Goal: Transaction & Acquisition: Purchase product/service

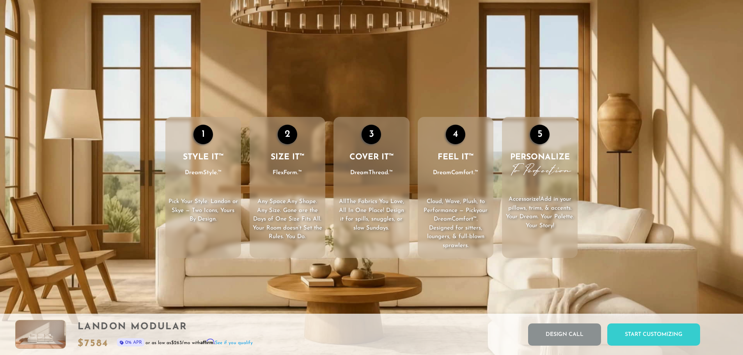
scroll to position [1275, 0]
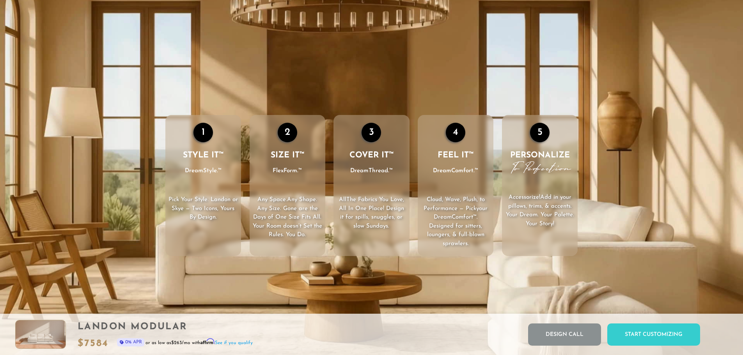
click at [197, 165] on h3 "STYLE IT™ DreamStyle.™" at bounding box center [203, 163] width 76 height 26
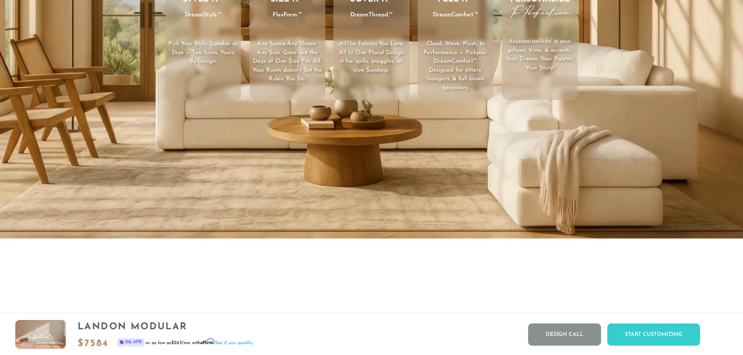
click at [270, 162] on video "Your browser does not support HTML5 video." at bounding box center [371, 30] width 743 height 418
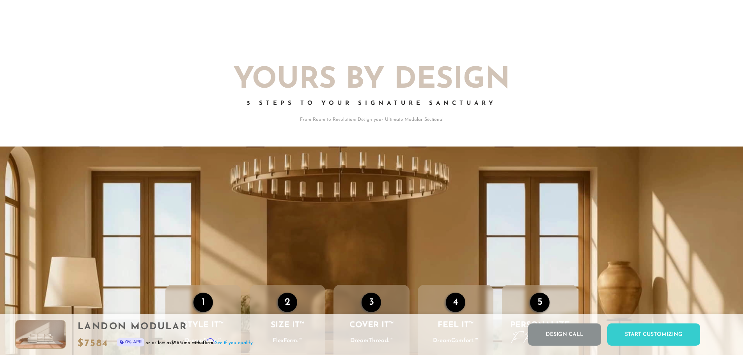
scroll to position [1103, 0]
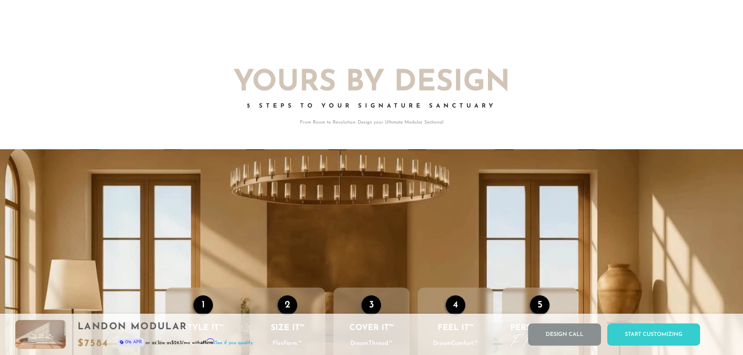
click at [332, 174] on video "Your browser does not support HTML5 video." at bounding box center [371, 358] width 743 height 418
click at [350, 124] on p "From Room to Revolution: Design your Ultimate Modular Sectional" at bounding box center [371, 122] width 429 height 7
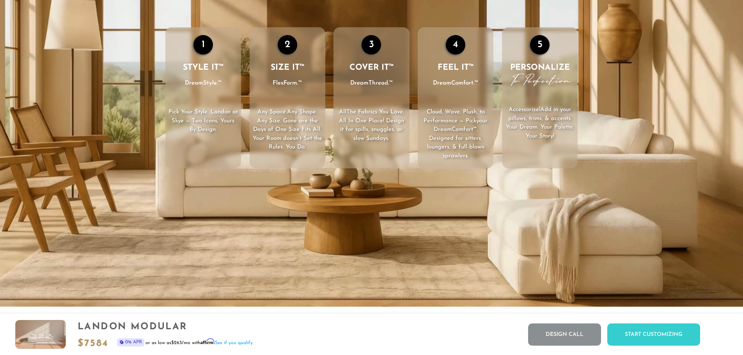
scroll to position [1364, 0]
click at [351, 122] on span ", All In One Place! Design it for spills, snuggles, or slow Sundays." at bounding box center [371, 125] width 65 height 32
click at [458, 115] on span "Cloud, Wave, Plush, to Performance — Pick" at bounding box center [454, 116] width 61 height 15
click at [529, 113] on p "Accessorize! Add in your pillows, trims, & accents. Your Dream. Your Palette. Y…" at bounding box center [540, 122] width 76 height 35
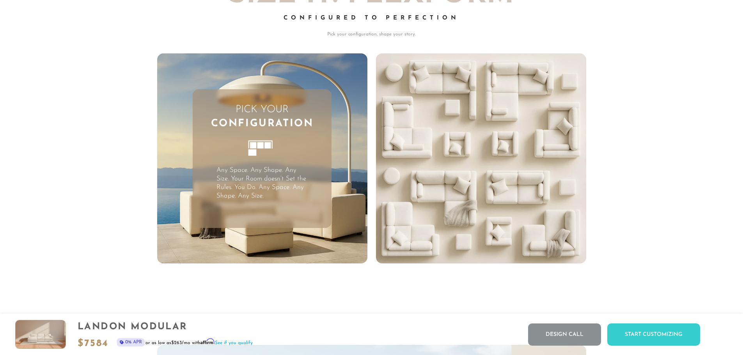
scroll to position [2176, 0]
click at [259, 138] on icon at bounding box center [262, 152] width 43 height 43
click at [373, 37] on p "Pick your configuration, shape your story." at bounding box center [371, 33] width 429 height 7
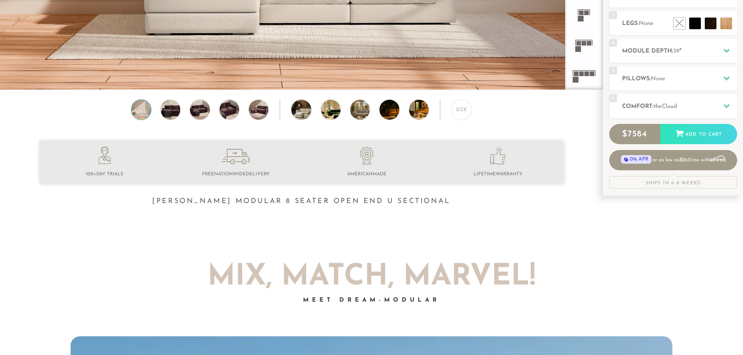
scroll to position [0, 0]
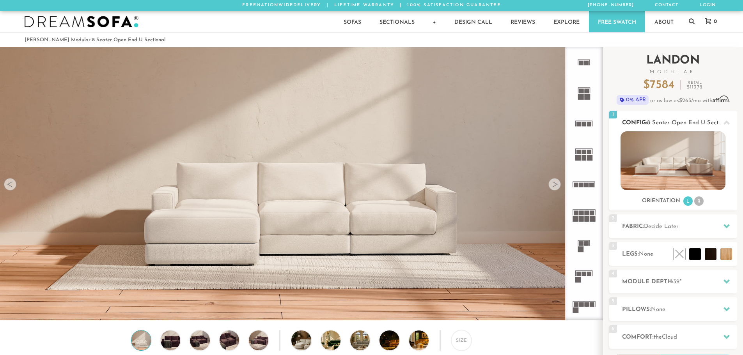
click at [682, 171] on img at bounding box center [673, 160] width 105 height 59
click at [665, 160] on img at bounding box center [673, 160] width 105 height 59
click at [642, 115] on div "1 Config: 8 Seater Open End U Sectional R" at bounding box center [673, 121] width 128 height 21
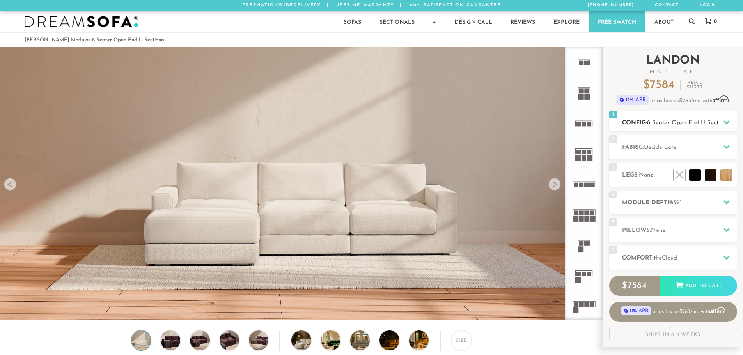
click at [641, 118] on div "1 Config: 8 Seater Open End U Sectional R" at bounding box center [673, 121] width 128 height 21
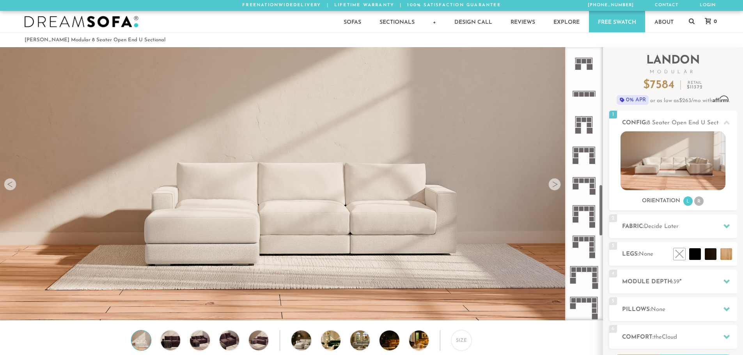
scroll to position [733, 0]
click at [585, 239] on rect at bounding box center [586, 238] width 5 height 5
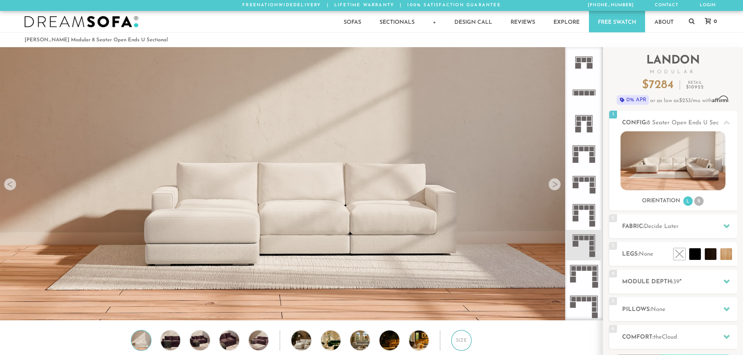
click at [459, 345] on div "Size" at bounding box center [461, 340] width 20 height 20
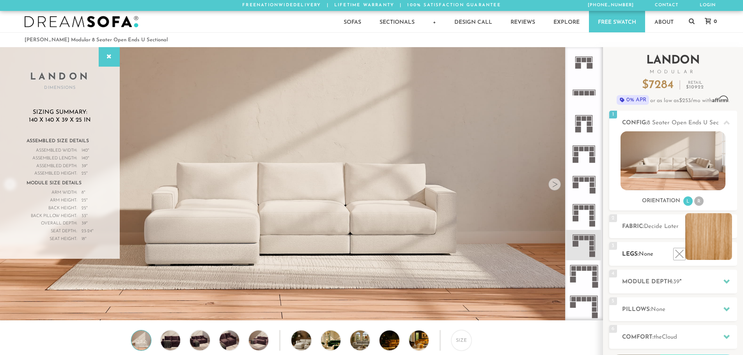
click at [727, 254] on li at bounding box center [708, 236] width 47 height 47
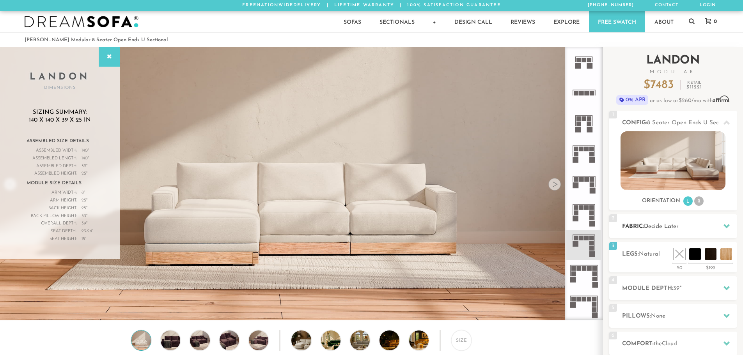
click at [729, 227] on icon at bounding box center [727, 226] width 6 height 4
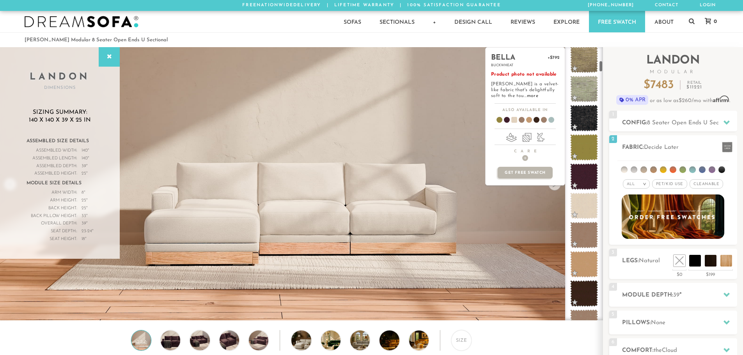
scroll to position [312, 0]
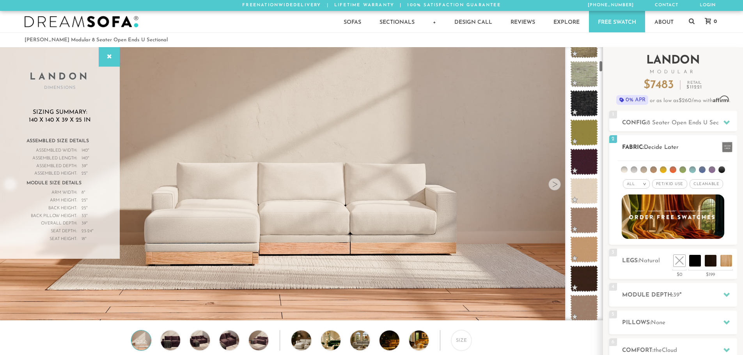
click at [644, 184] on em ">" at bounding box center [645, 184] width 6 height 4
click at [639, 207] on li "Tier" at bounding box center [636, 205] width 27 height 11
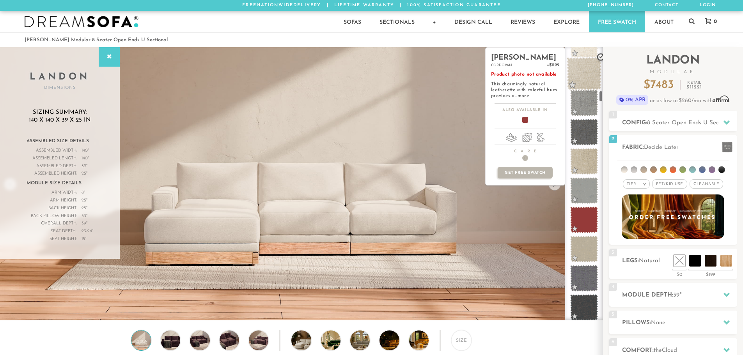
scroll to position [1020, 0]
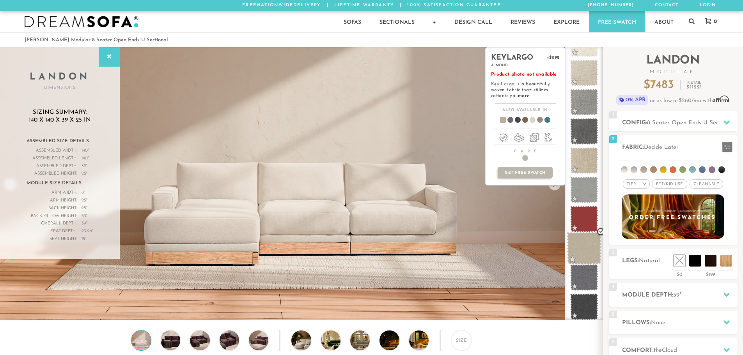
click at [589, 245] on span at bounding box center [584, 248] width 35 height 33
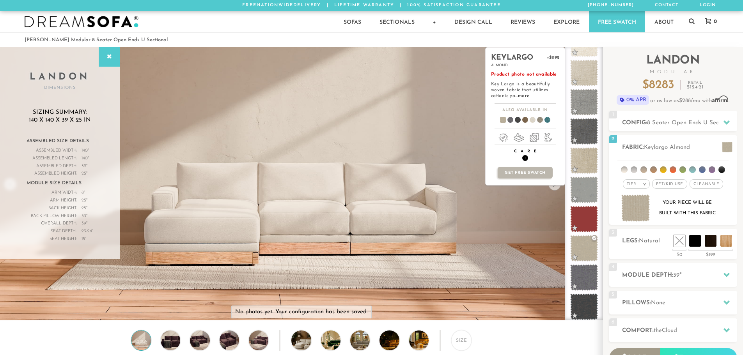
click at [524, 158] on span "+" at bounding box center [525, 158] width 6 height 6
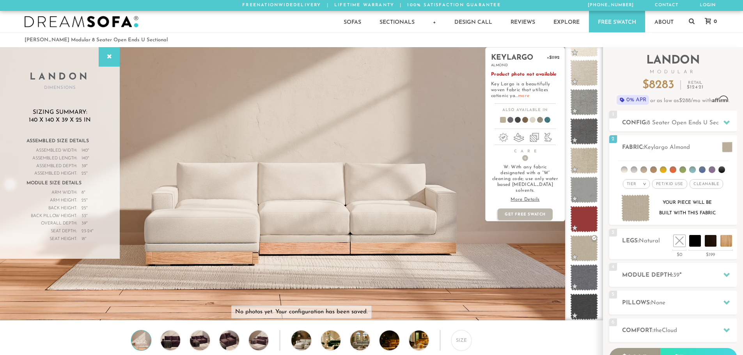
click at [521, 95] on link "more" at bounding box center [523, 96] width 11 height 5
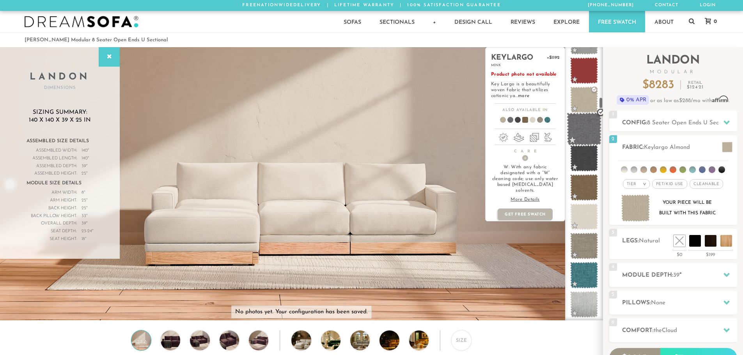
scroll to position [1176, 0]
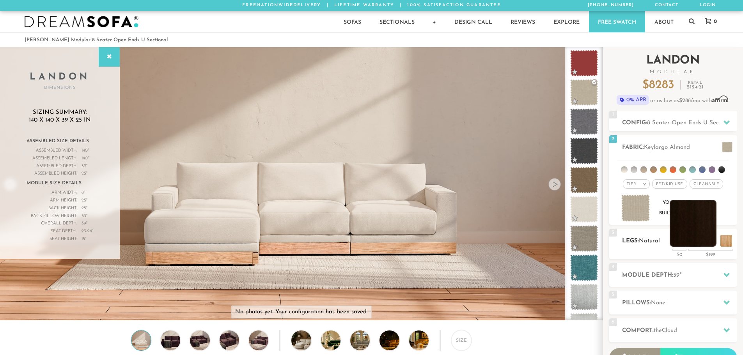
click at [711, 244] on li at bounding box center [693, 223] width 47 height 47
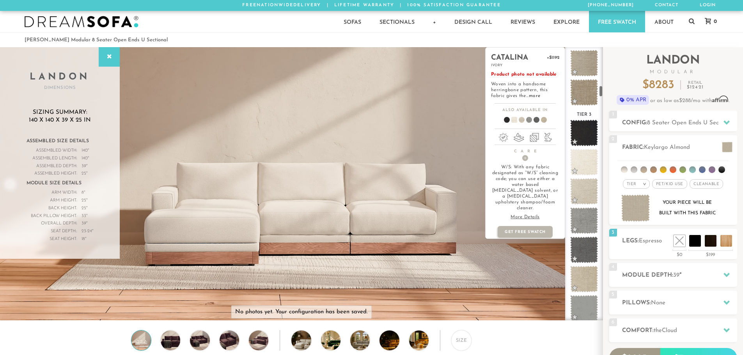
scroll to position [901, 0]
click at [584, 186] on span at bounding box center [584, 191] width 35 height 33
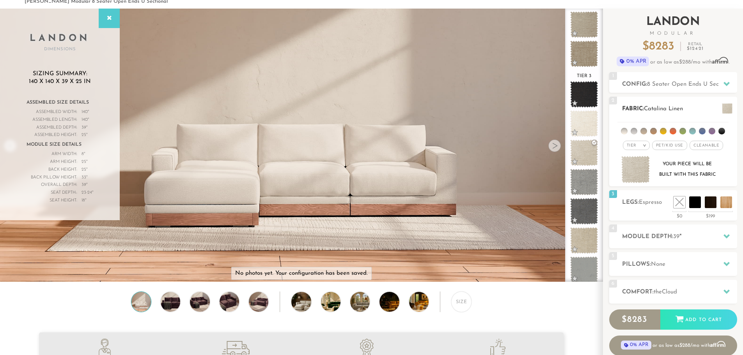
scroll to position [39, 0]
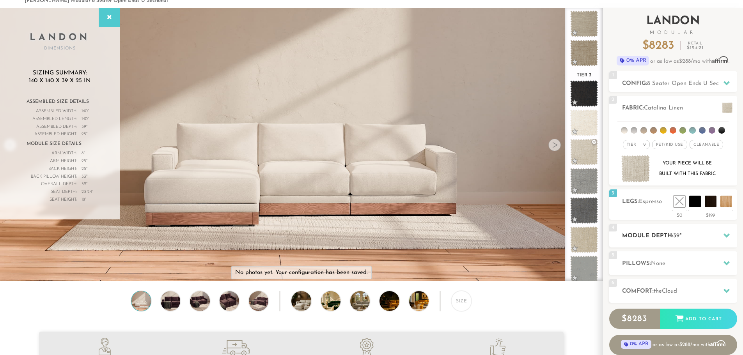
click at [719, 235] on div at bounding box center [726, 236] width 16 height 16
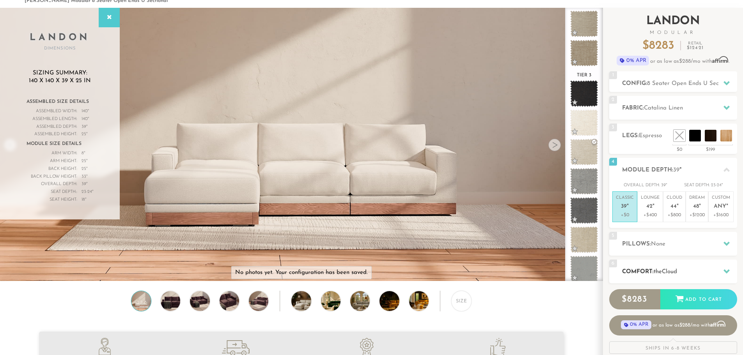
click at [708, 268] on h2 "Comfort: the Cloud" at bounding box center [679, 272] width 115 height 9
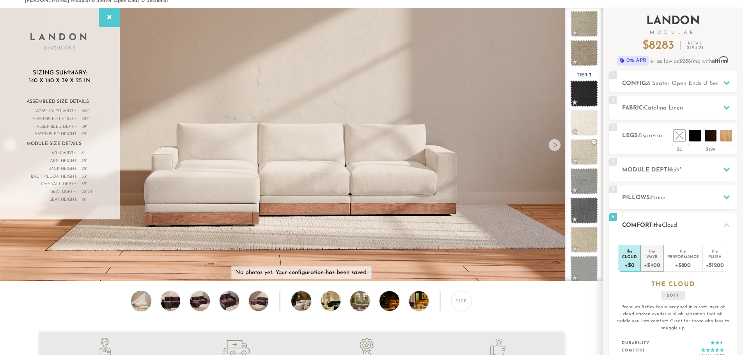
click at [658, 263] on div "+$400" at bounding box center [652, 264] width 16 height 11
click at [706, 199] on h2 "Pillows: None" at bounding box center [679, 197] width 115 height 9
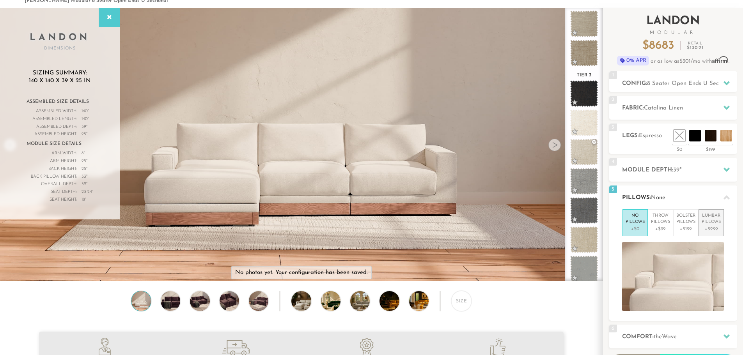
click at [716, 223] on p "Lumbar Pillows" at bounding box center [711, 219] width 19 height 13
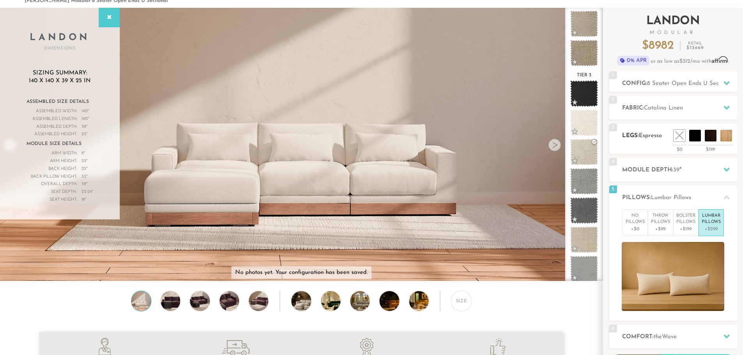
scroll to position [0, 0]
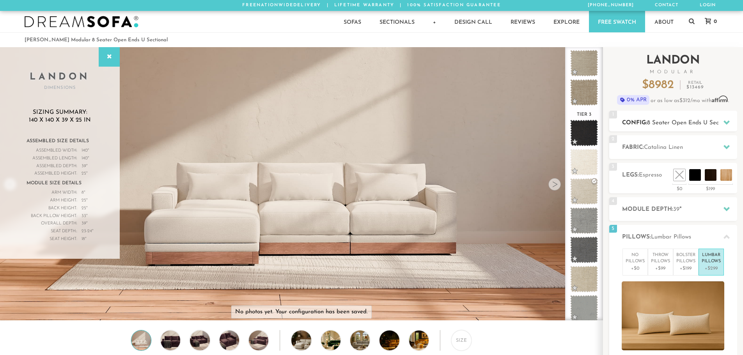
click at [711, 128] on div "1 Config: 8 Seater Open Ends U Sectional R" at bounding box center [673, 121] width 128 height 21
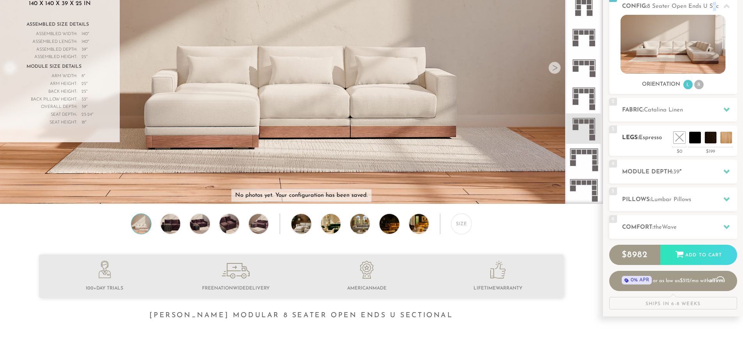
scroll to position [117, 0]
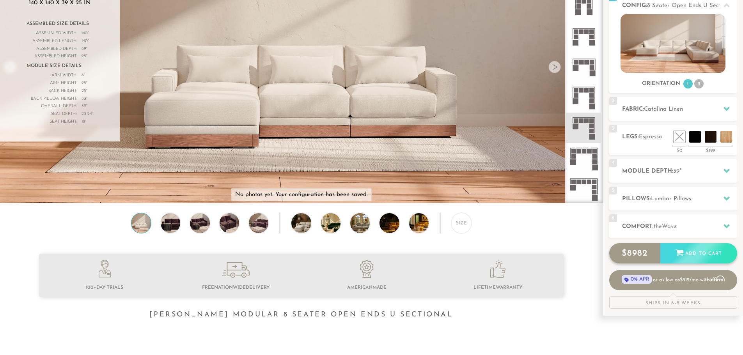
click at [704, 254] on div "$ 8982 Add to Cart" at bounding box center [673, 253] width 128 height 20
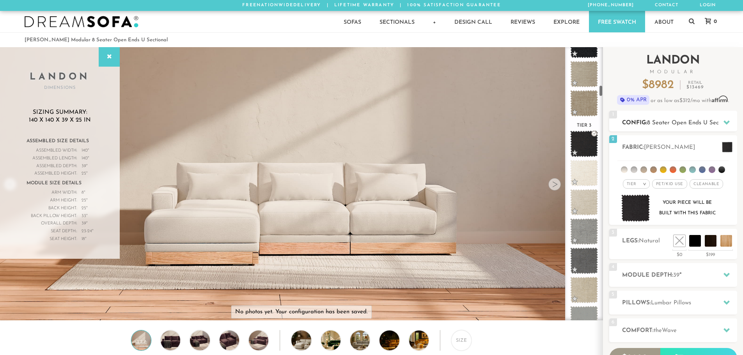
click at [681, 120] on span "8 Seater Open Ends U Sectional" at bounding box center [690, 123] width 87 height 6
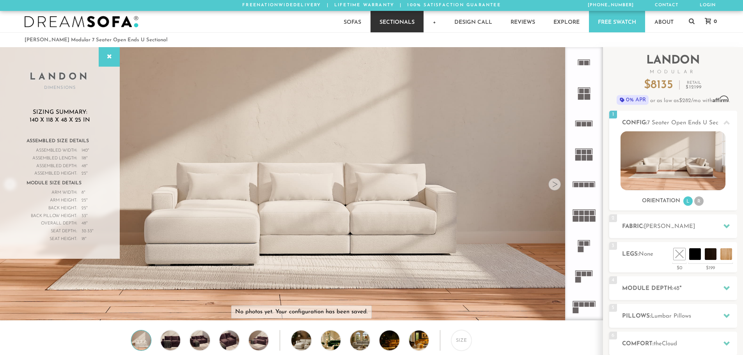
scroll to position [9210, 737]
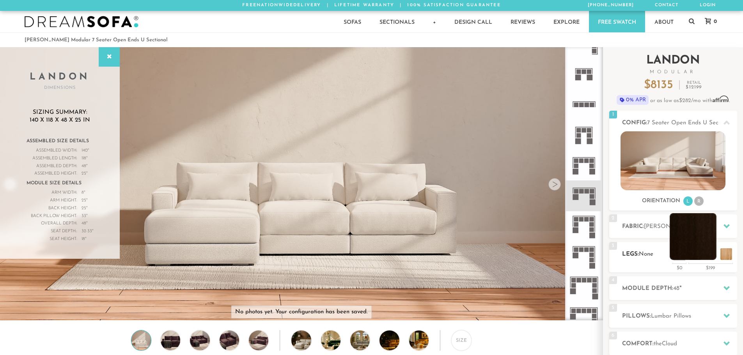
click at [697, 256] on li at bounding box center [693, 236] width 47 height 47
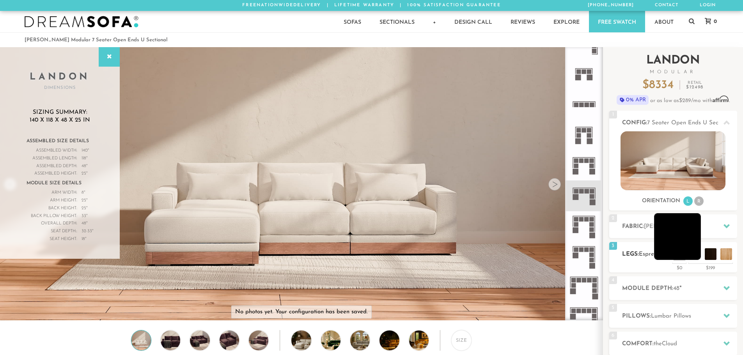
click at [695, 255] on li at bounding box center [677, 236] width 47 height 47
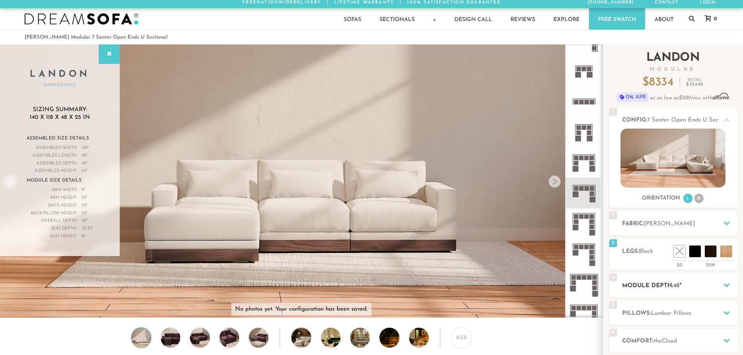
scroll to position [0, 0]
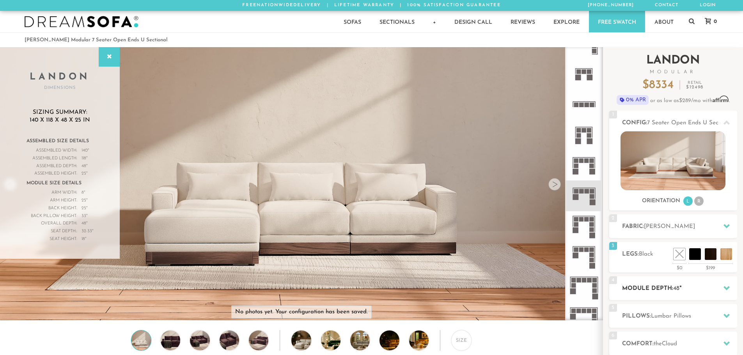
click at [701, 297] on div "4 Module Depth: 48 "" at bounding box center [673, 289] width 128 height 24
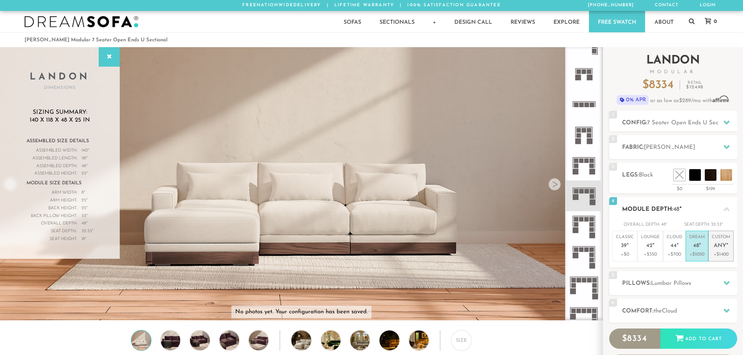
click at [718, 249] on span "Any" at bounding box center [720, 246] width 12 height 7
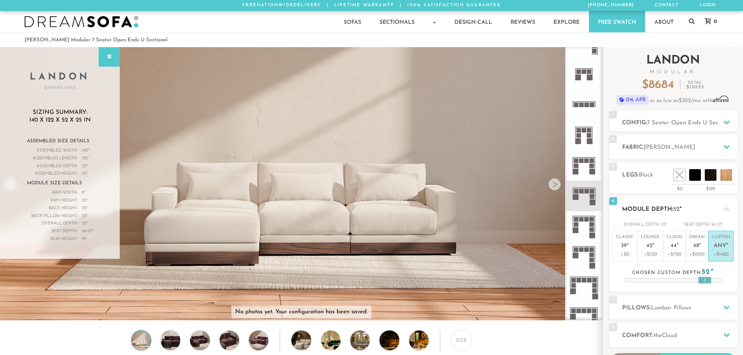
drag, startPoint x: 674, startPoint y: 280, endPoint x: 706, endPoint y: 280, distance: 31.6
click at [706, 280] on div at bounding box center [704, 280] width 13 height 7
click at [727, 248] on em """ at bounding box center [727, 246] width 2 height 7
click at [700, 248] on em """ at bounding box center [700, 246] width 2 height 7
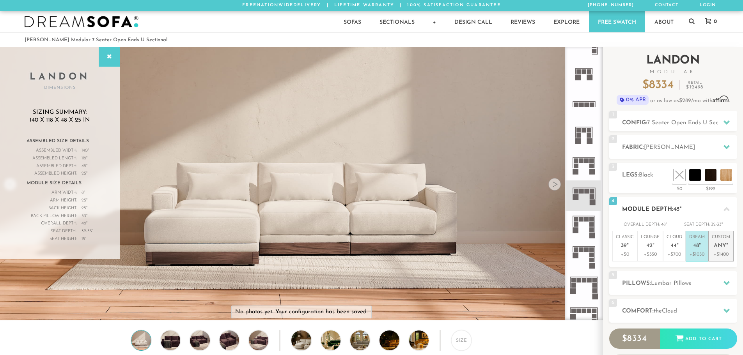
click at [724, 247] on span "Any" at bounding box center [720, 246] width 12 height 7
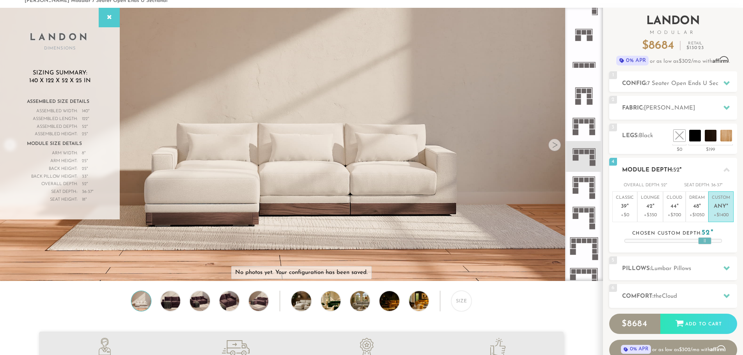
scroll to position [39, 0]
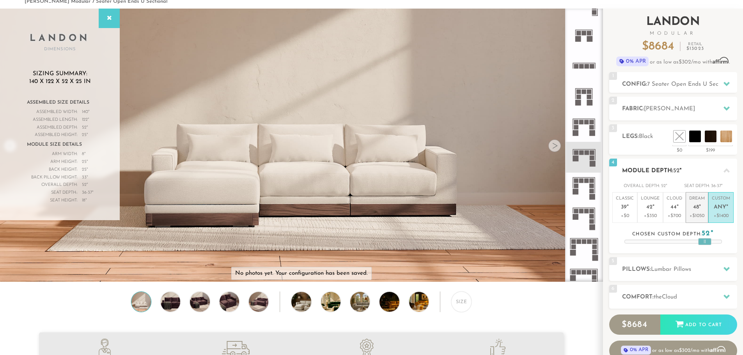
click at [704, 218] on p "+$1050" at bounding box center [697, 216] width 16 height 7
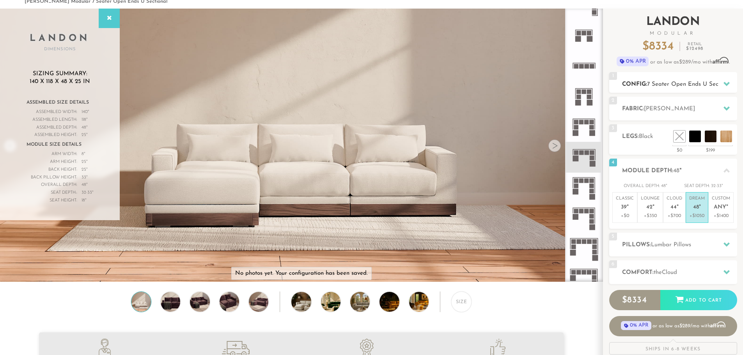
click at [700, 82] on span "7 Seater Open Ends U Sectional" at bounding box center [690, 85] width 86 height 6
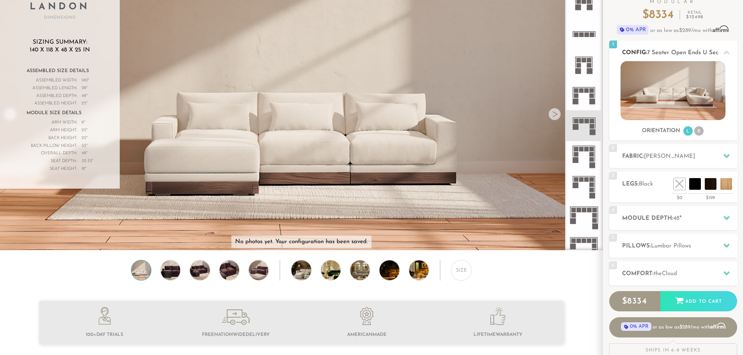
scroll to position [78, 0]
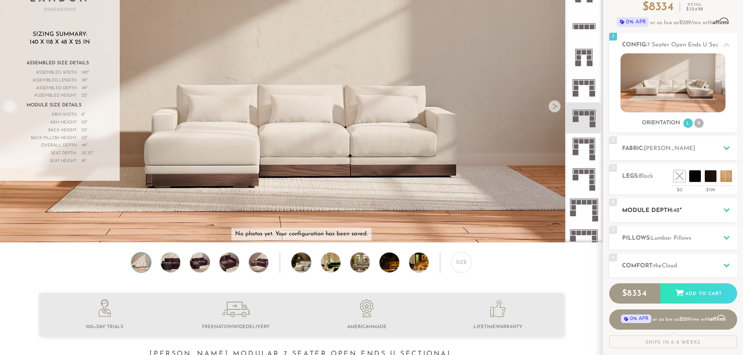
click at [700, 209] on h2 "Module Depth: 48 "" at bounding box center [679, 210] width 115 height 9
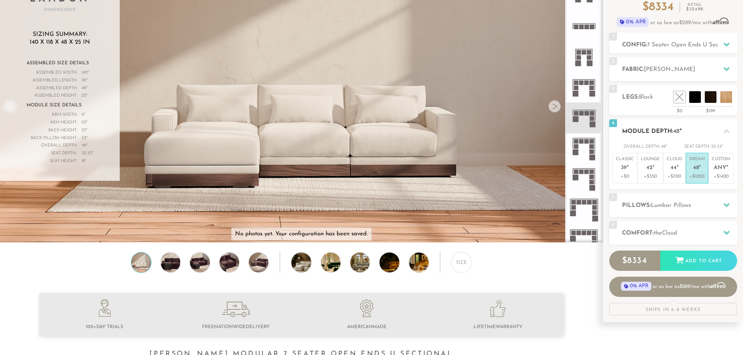
click at [724, 124] on div at bounding box center [726, 131] width 16 height 16
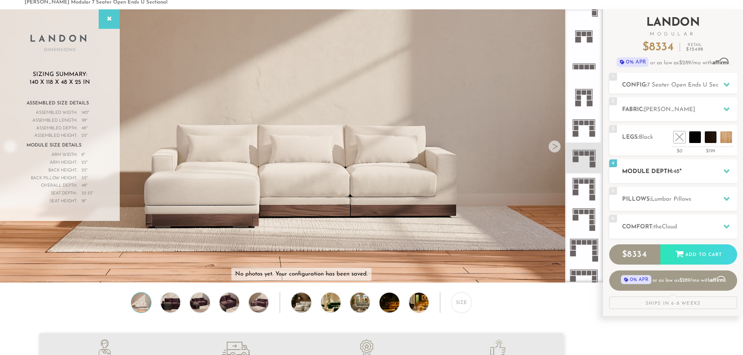
scroll to position [0, 0]
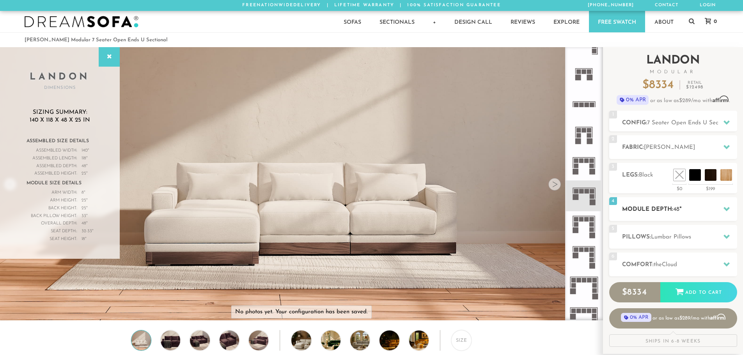
click at [688, 208] on h2 "Module Depth: 48 "" at bounding box center [679, 209] width 115 height 9
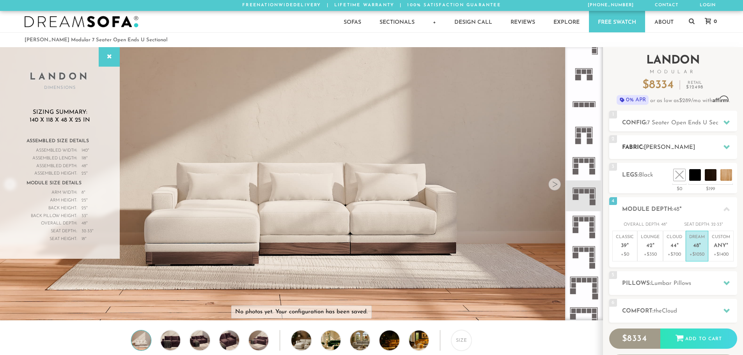
click at [653, 151] on h2 "Fabric: Bella Espresso" at bounding box center [679, 147] width 115 height 9
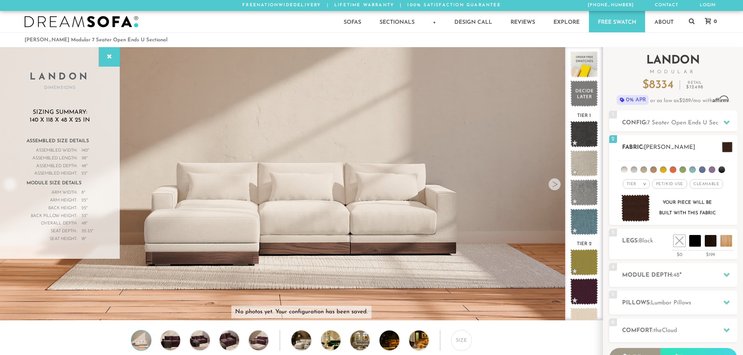
drag, startPoint x: 725, startPoint y: 213, endPoint x: 658, endPoint y: 202, distance: 68.0
click at [658, 202] on div "Your piece will be built with this fabric" at bounding box center [673, 209] width 115 height 28
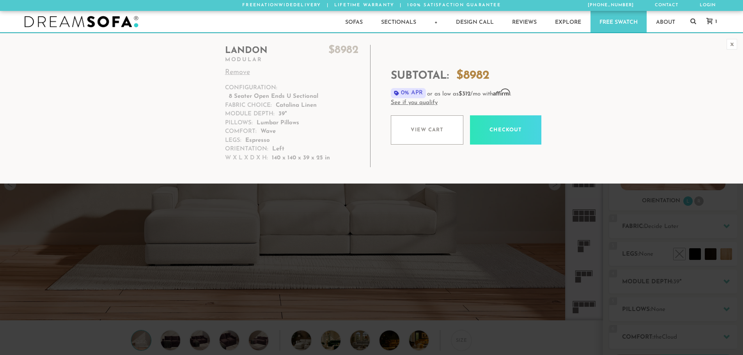
click at [511, 128] on link "Checkout" at bounding box center [505, 129] width 71 height 29
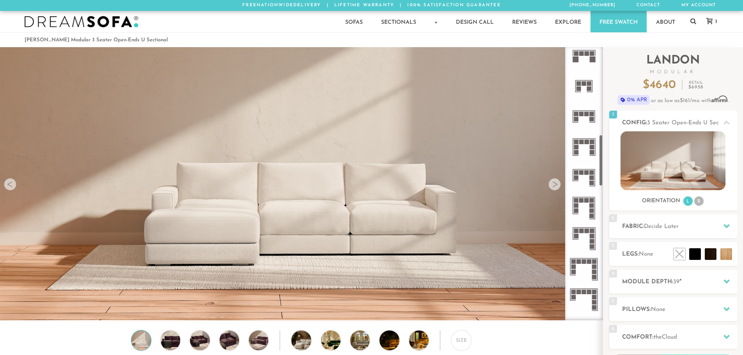
scroll to position [465, 0]
click at [586, 66] on icon at bounding box center [584, 55] width 30 height 30
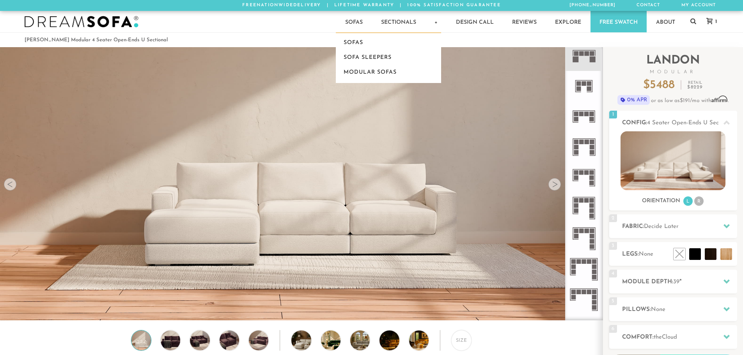
click at [102, 19] on img at bounding box center [82, 22] width 114 height 12
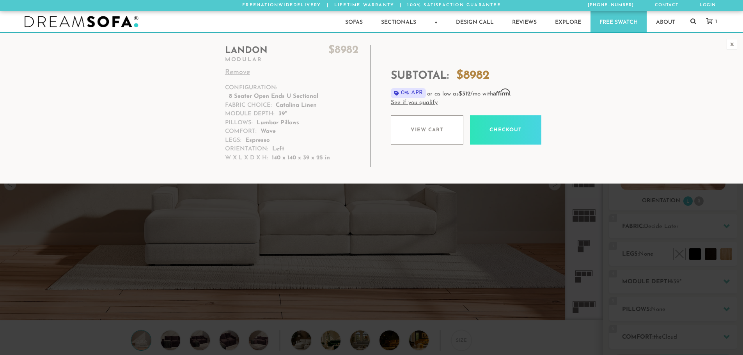
click at [731, 44] on div "x" at bounding box center [732, 44] width 11 height 11
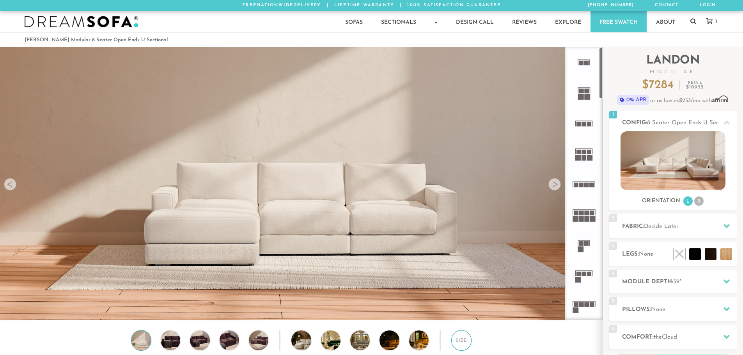
click at [458, 345] on div "Size" at bounding box center [461, 340] width 20 height 20
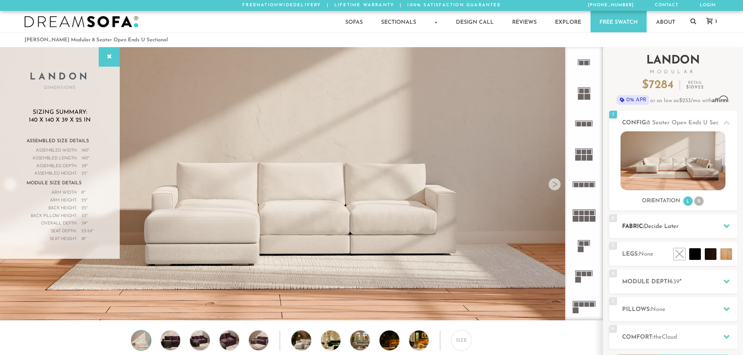
click at [730, 224] on div at bounding box center [726, 226] width 16 height 16
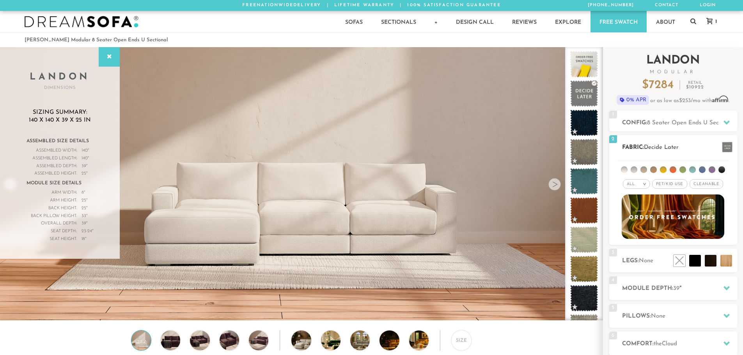
click at [641, 184] on div "All >" at bounding box center [636, 183] width 27 height 9
click at [635, 205] on li "Tier" at bounding box center [636, 205] width 27 height 11
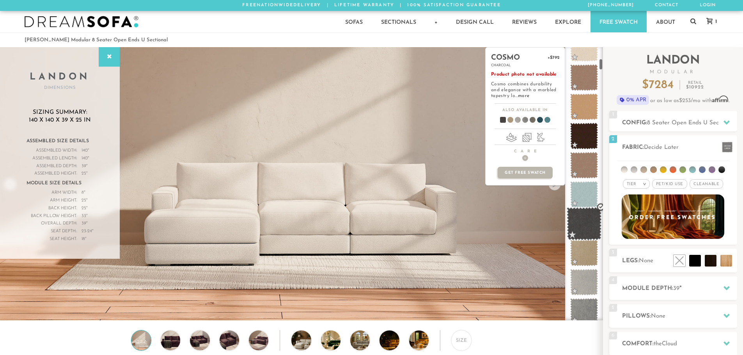
scroll to position [274, 0]
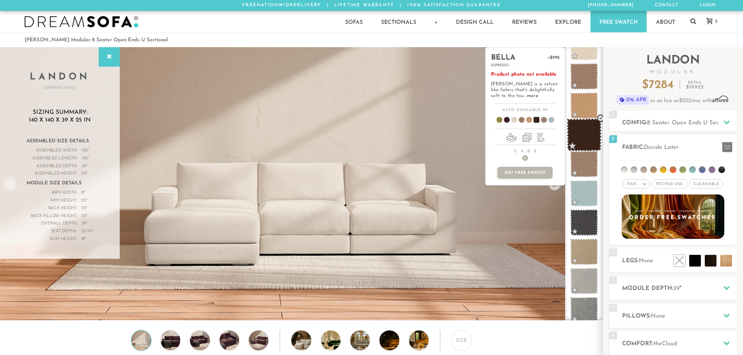
click at [582, 138] on span at bounding box center [584, 135] width 35 height 33
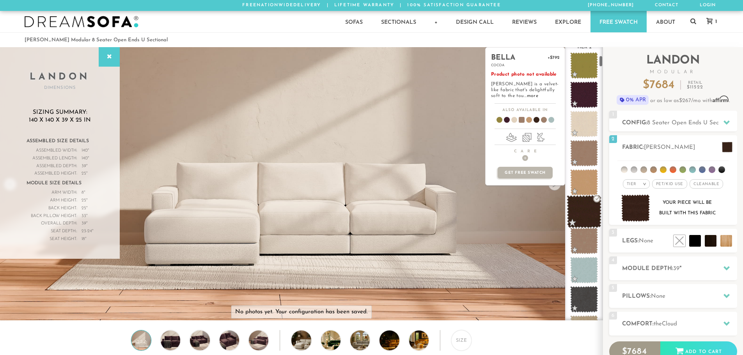
scroll to position [196, 0]
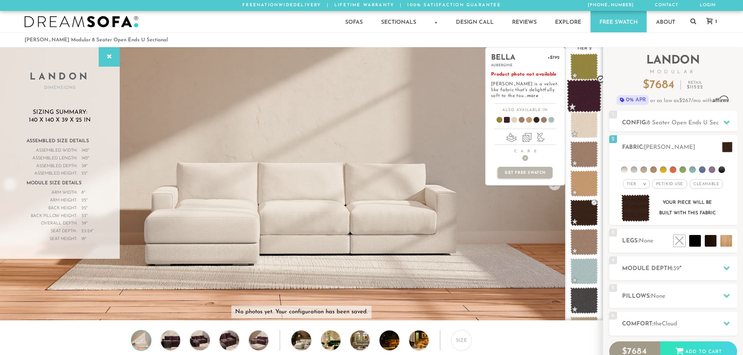
click at [585, 99] on span at bounding box center [584, 96] width 35 height 33
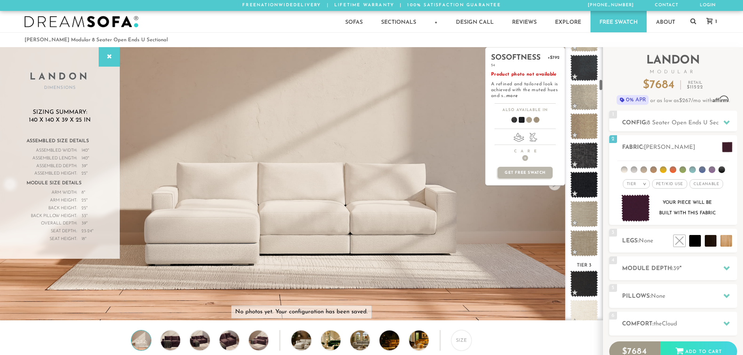
scroll to position [750, 0]
click at [583, 189] on span at bounding box center [584, 185] width 35 height 33
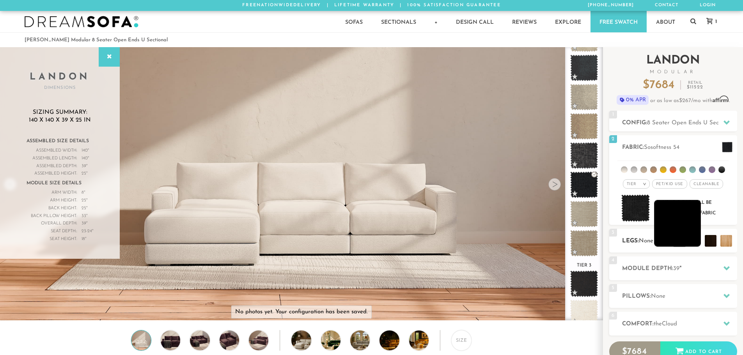
click at [693, 242] on li at bounding box center [677, 223] width 47 height 47
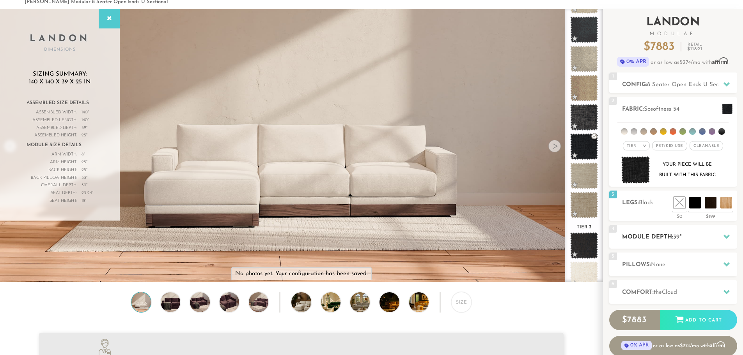
scroll to position [39, 0]
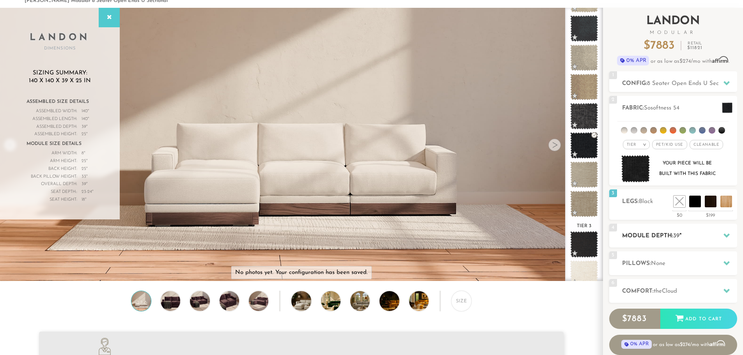
click at [664, 227] on div "4 Module Depth: 39 "" at bounding box center [673, 236] width 128 height 24
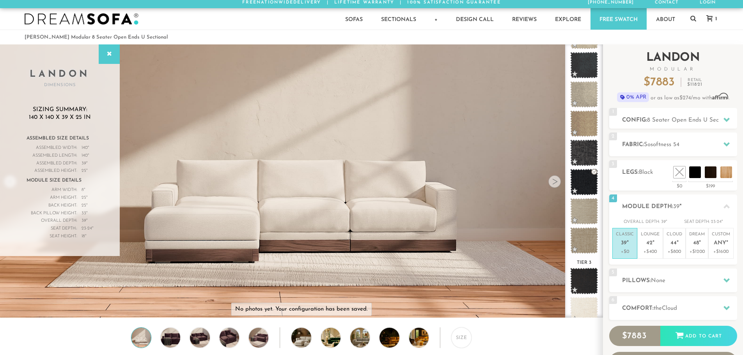
scroll to position [0, 0]
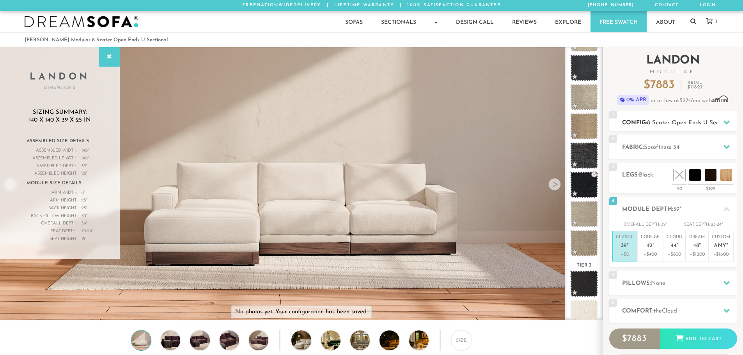
click at [680, 129] on div "1 Config: 8 Seater Open Ends U Sectional R" at bounding box center [673, 121] width 128 height 21
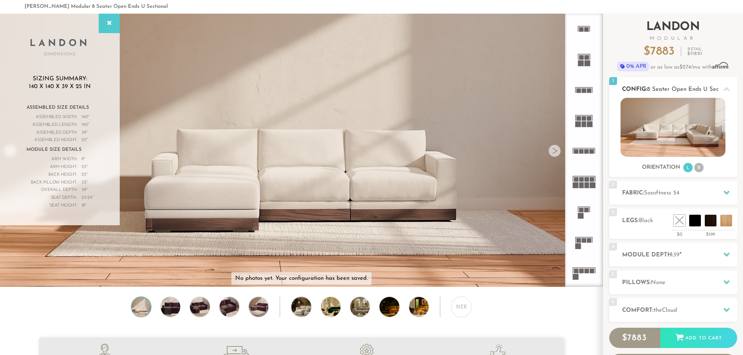
scroll to position [39, 0]
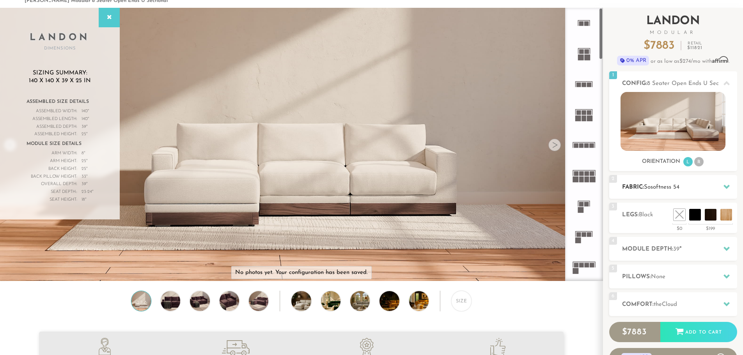
click at [709, 184] on h2 "Fabric: Sosoftness 54" at bounding box center [679, 187] width 115 height 9
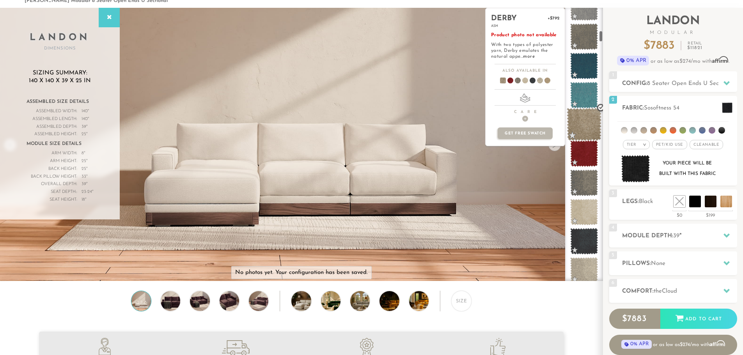
scroll to position [537, 0]
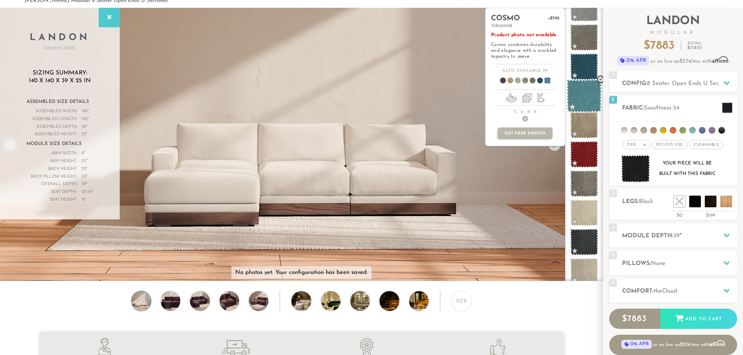
click at [582, 92] on span at bounding box center [584, 96] width 35 height 33
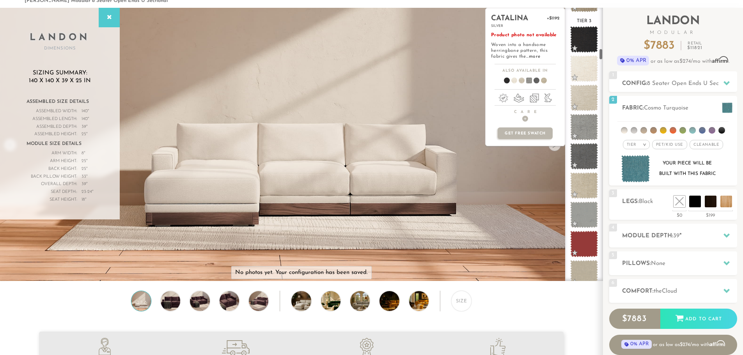
scroll to position [959, 0]
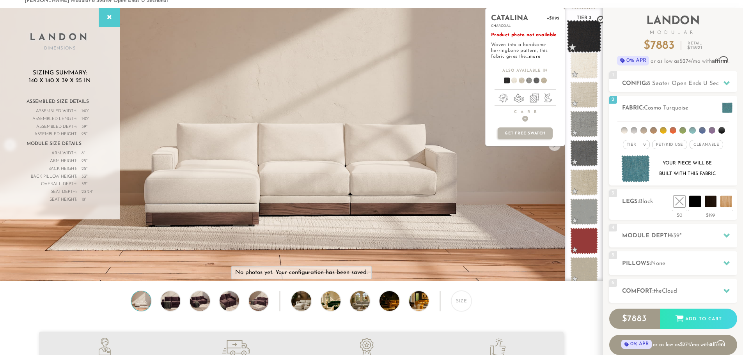
click at [581, 37] on span at bounding box center [584, 36] width 35 height 33
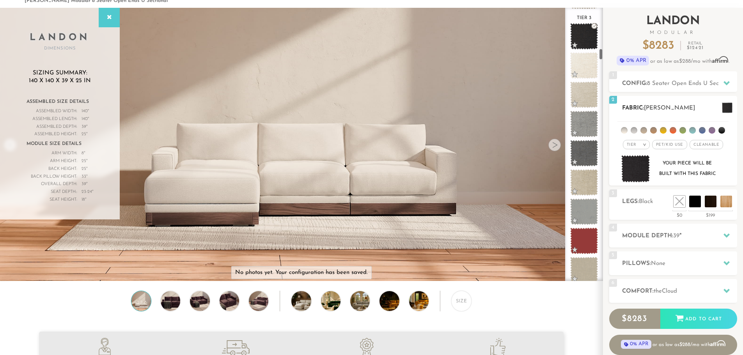
scroll to position [0, 0]
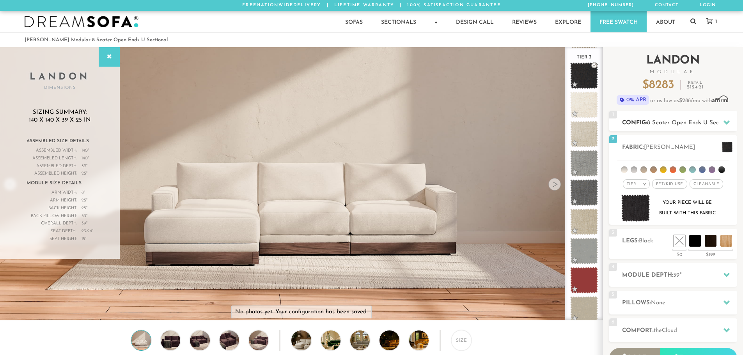
click at [693, 125] on span "8 Seater Open Ends U Sectional" at bounding box center [690, 123] width 87 height 6
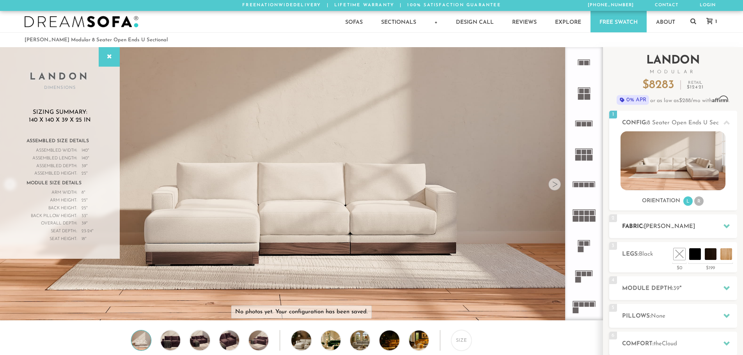
click at [680, 227] on span "[PERSON_NAME]" at bounding box center [669, 227] width 51 height 6
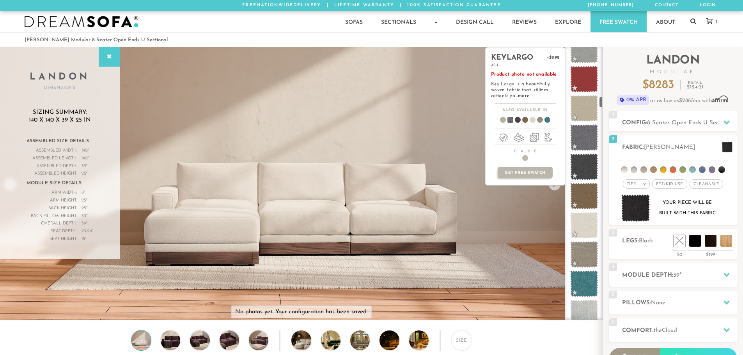
scroll to position [1157, 0]
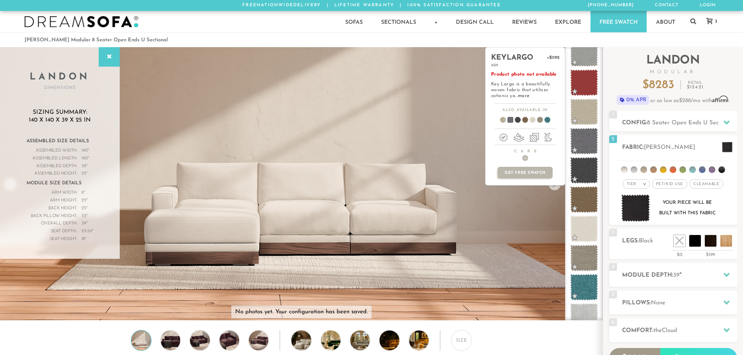
click at [587, 147] on span at bounding box center [584, 141] width 28 height 27
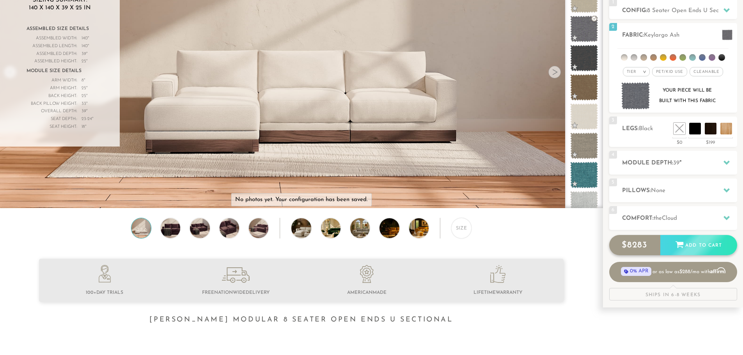
scroll to position [117, 0]
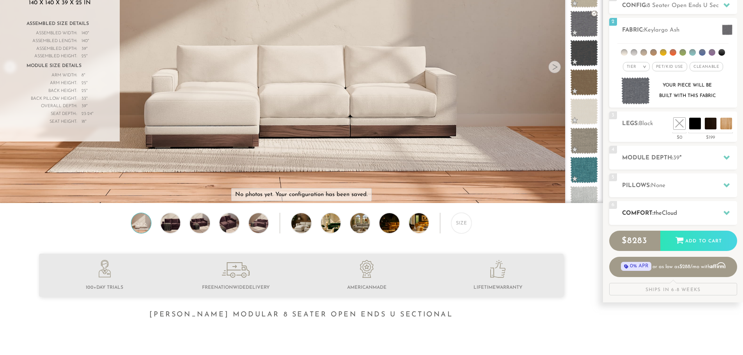
click at [714, 213] on h2 "Comfort: the Cloud" at bounding box center [679, 213] width 115 height 9
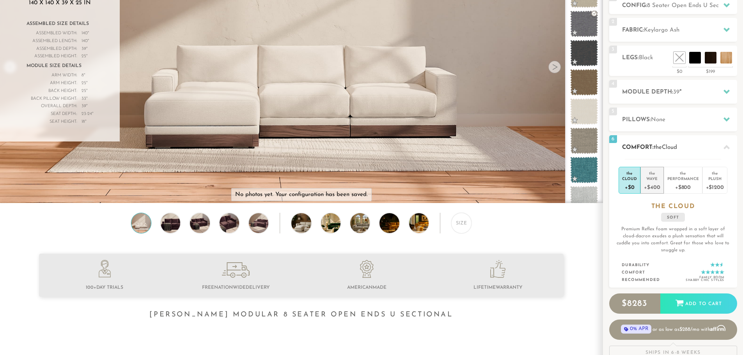
click at [654, 184] on div "+$400" at bounding box center [652, 186] width 16 height 11
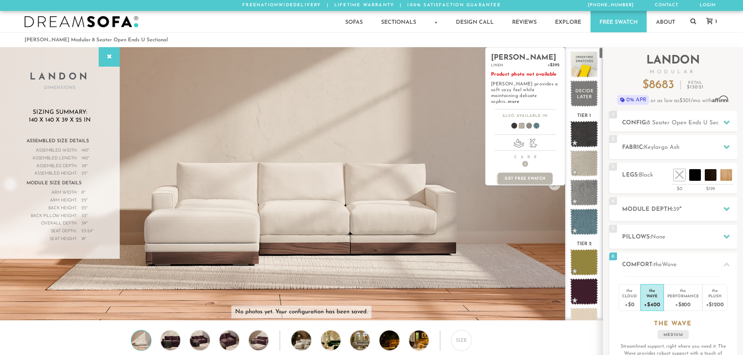
scroll to position [0, 0]
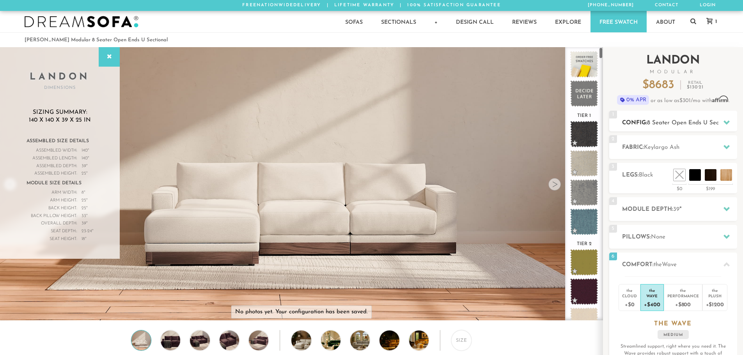
click at [690, 126] on span "8 Seater Open Ends U Sectional" at bounding box center [690, 123] width 87 height 6
